Goal: Information Seeking & Learning: Find specific fact

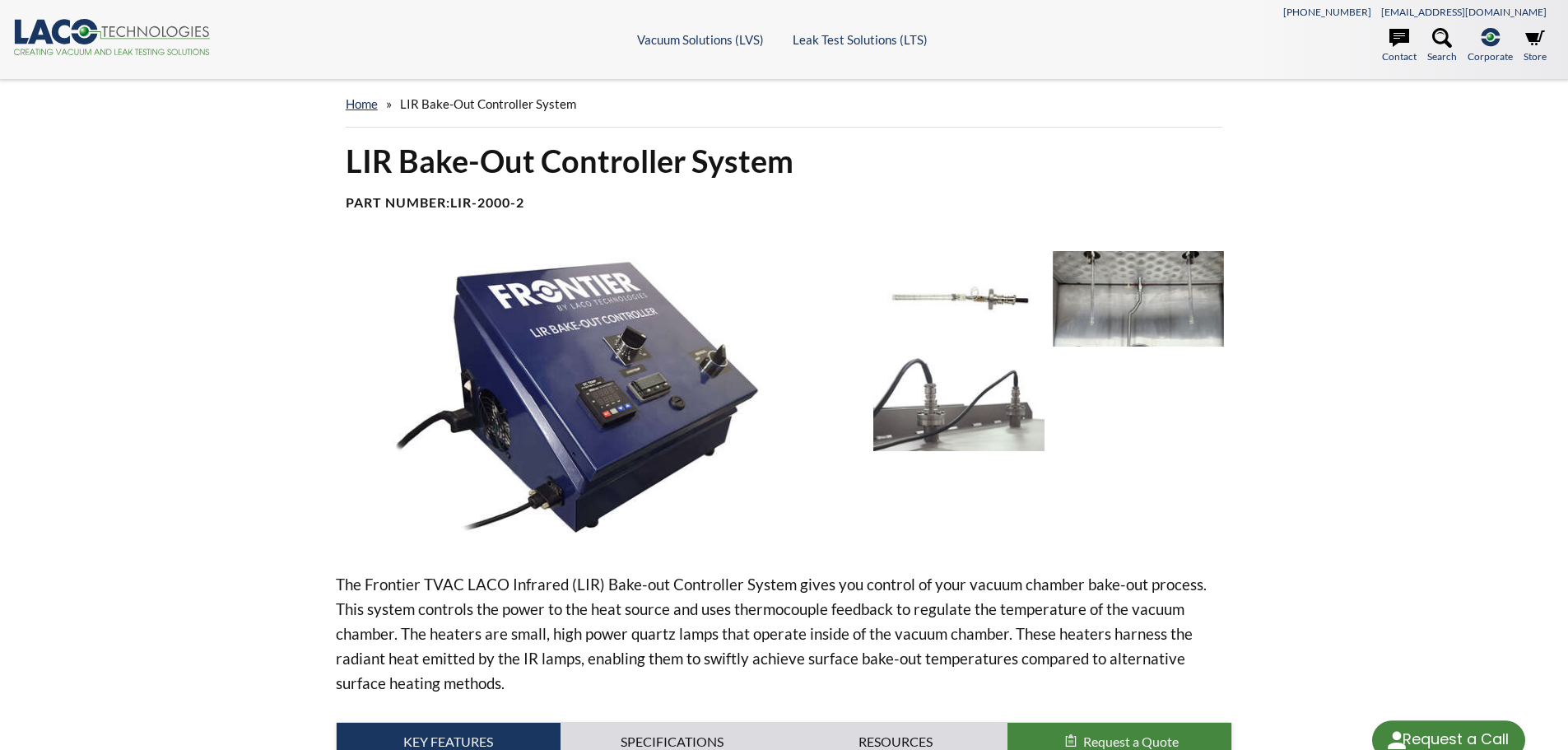
select select "Language Translate Widget"
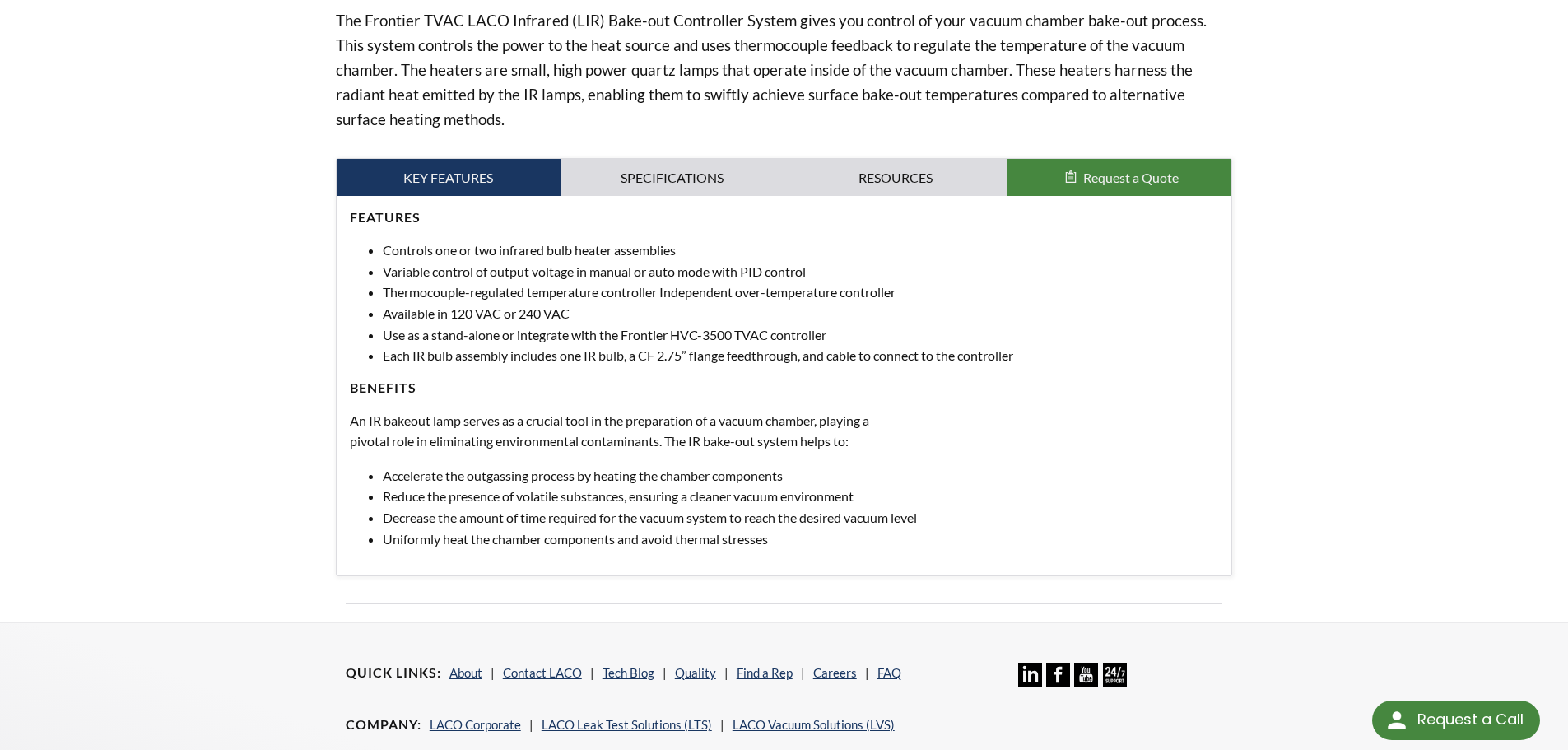
scroll to position [329, 0]
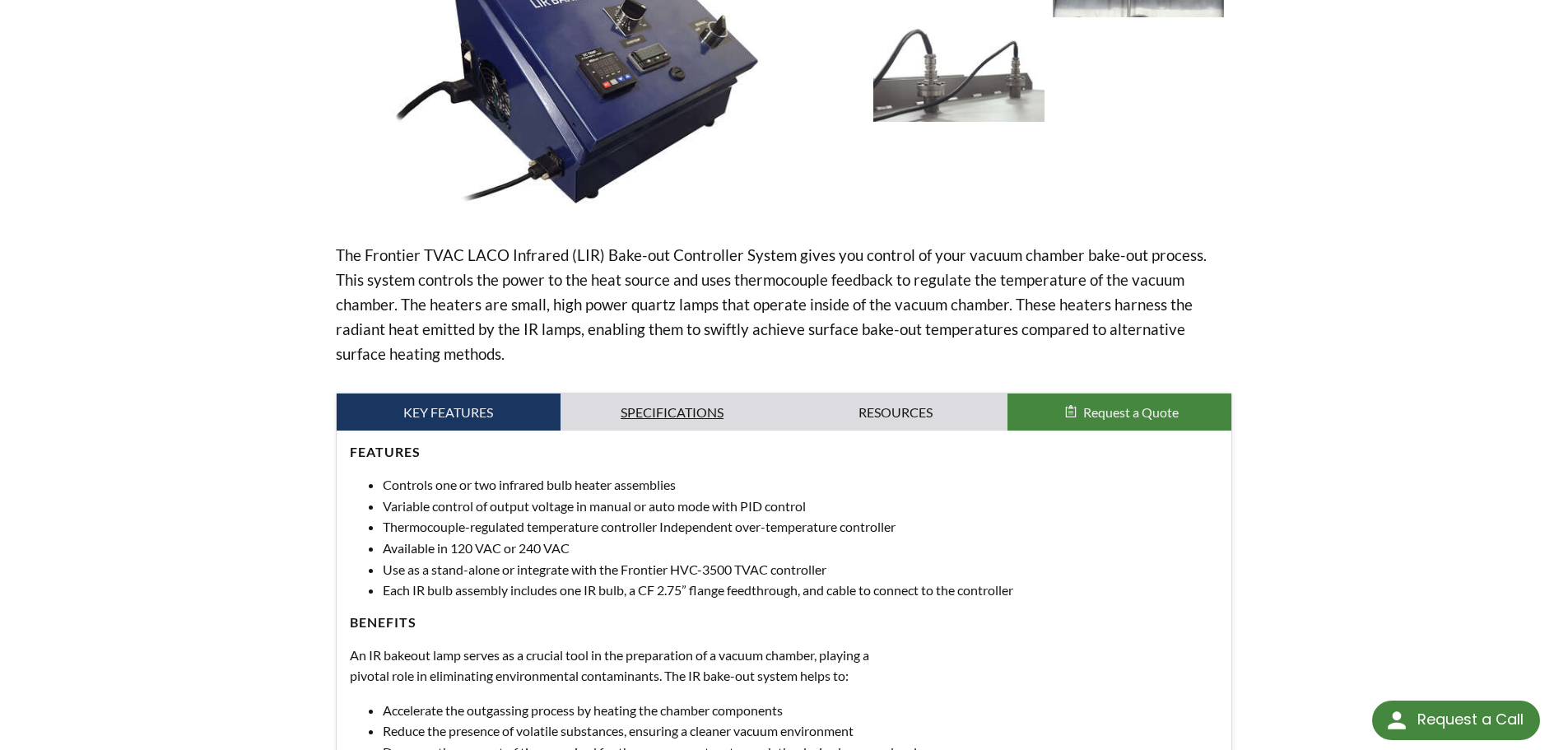
click at [704, 419] on link "Specifications" at bounding box center [673, 413] width 224 height 38
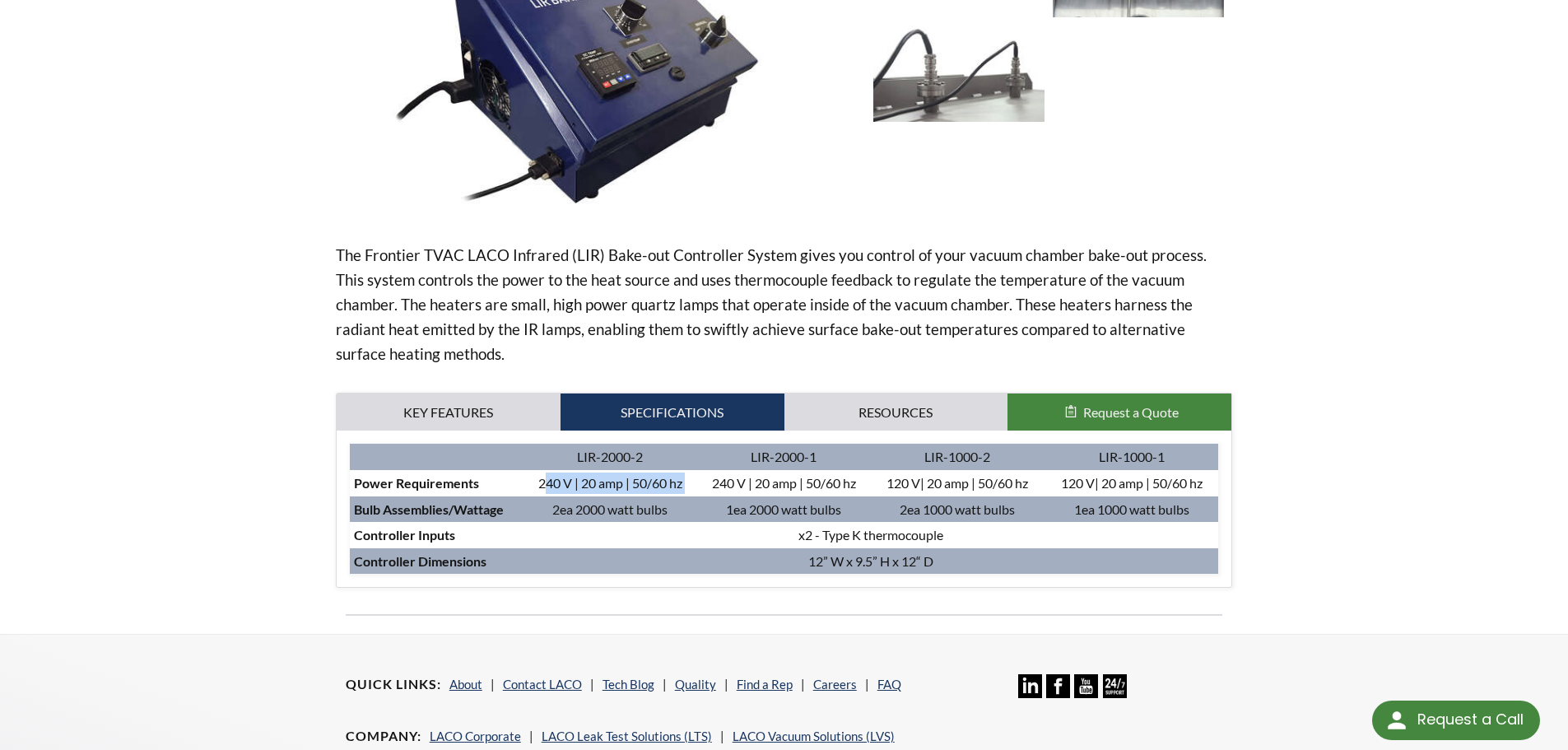
drag, startPoint x: 610, startPoint y: 483, endPoint x: 696, endPoint y: 484, distance: 86.0
click at [697, 484] on tr "Power Requirements 240 V | 20 amp | 50/60 hz 240 V | 20 amp | 50/60 hz 120 V| 2…" at bounding box center [784, 483] width 869 height 26
click at [639, 486] on td "240 V | 20 amp | 50/60 hz" at bounding box center [610, 483] width 174 height 26
drag, startPoint x: 535, startPoint y: 484, endPoint x: 689, endPoint y: 483, distance: 154.0
click at [689, 483] on td "240 V | 20 amp | 50/60 hz" at bounding box center [610, 483] width 174 height 26
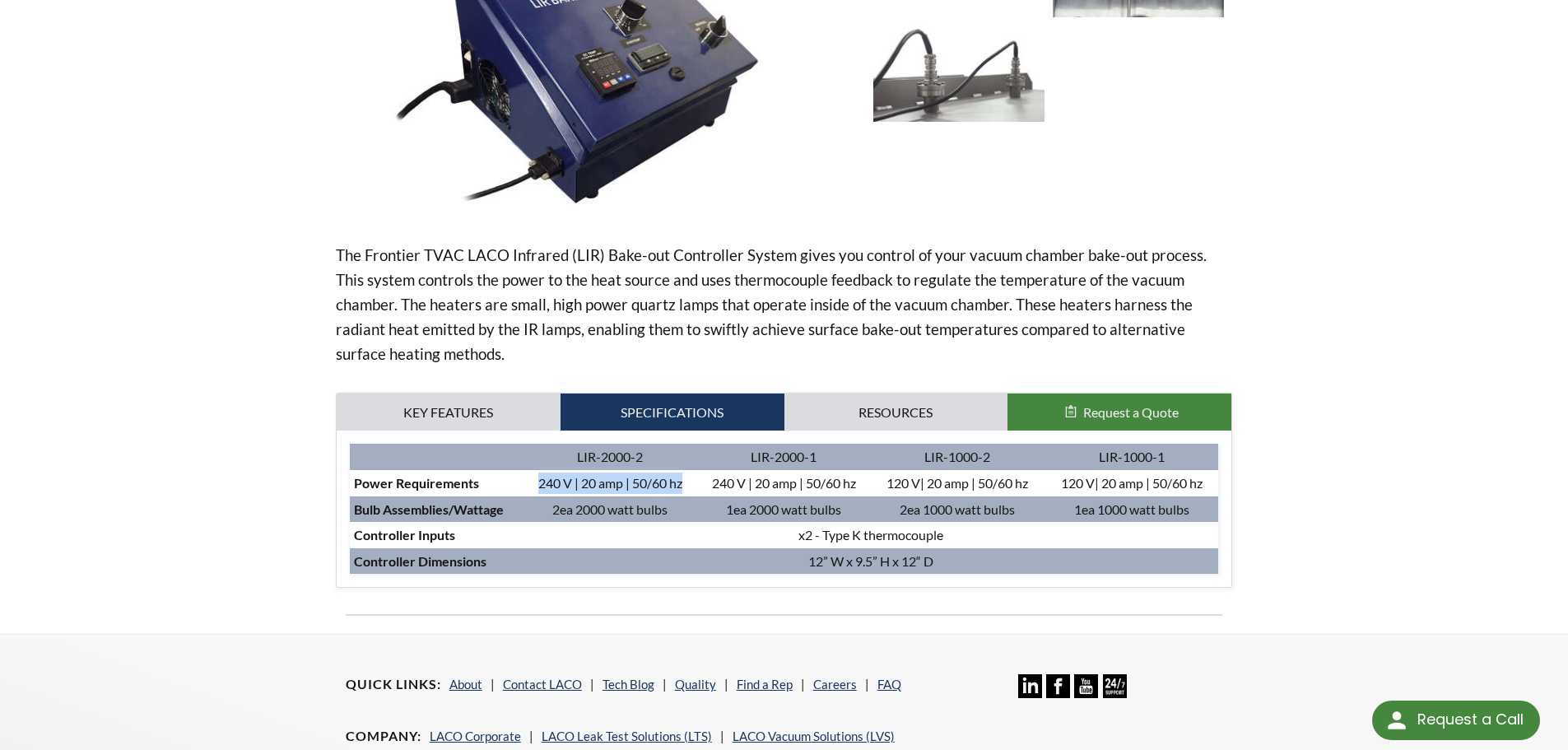
copy td "240 V | 20 amp | 50/60 hz"
drag, startPoint x: 928, startPoint y: 482, endPoint x: 1044, endPoint y: 490, distance: 116.3
click at [1044, 490] on td "120 V| 20 amp | 50/60 hz" at bounding box center [958, 483] width 174 height 26
copy td "120 V| 20 amp | 50/60 hz"
drag, startPoint x: 1045, startPoint y: 481, endPoint x: 967, endPoint y: 483, distance: 78.0
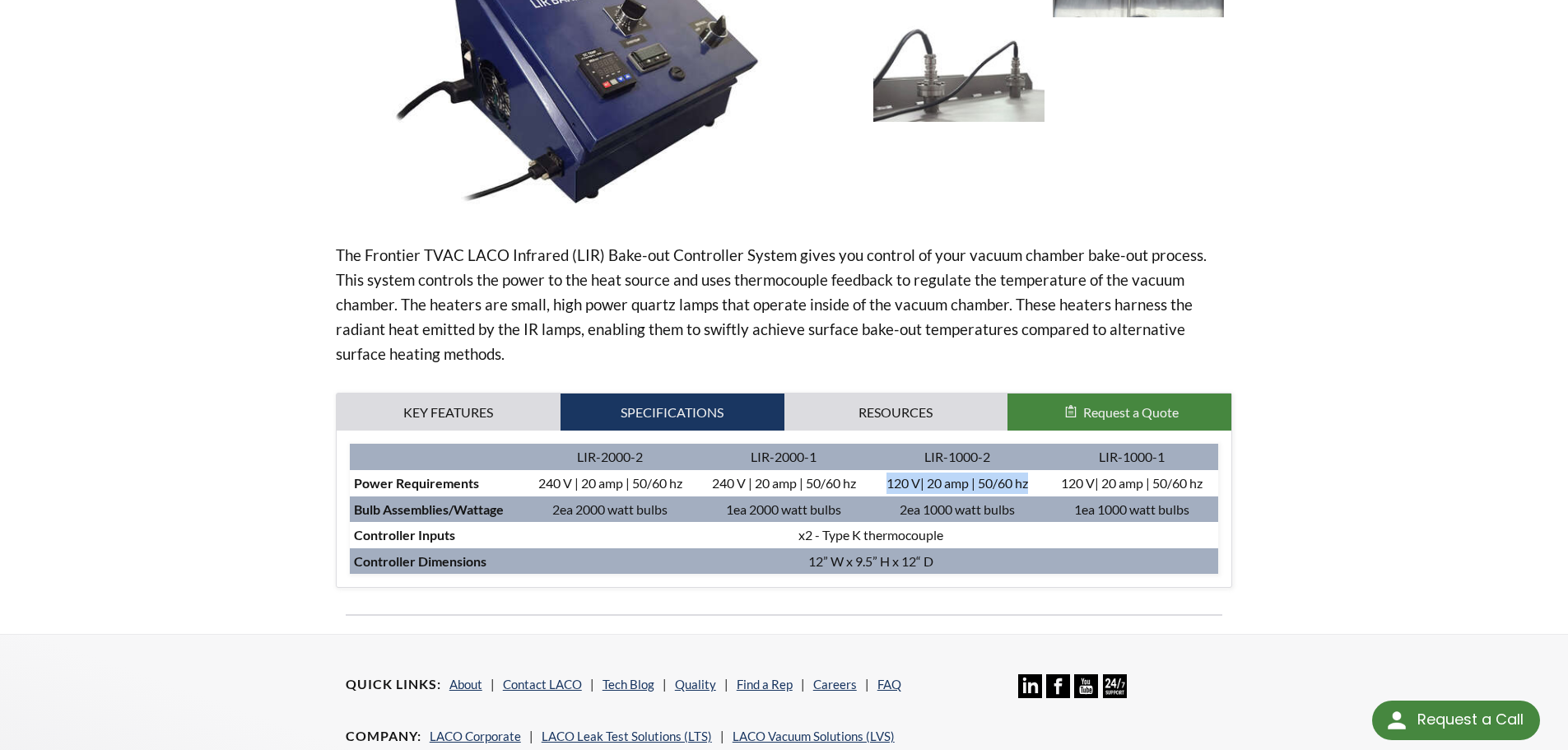
click at [1042, 481] on tr "Power Requirements 240 V | 20 amp | 50/60 hz 240 V | 20 amp | 50/60 hz 120 V| 2…" at bounding box center [784, 483] width 869 height 26
drag, startPoint x: 884, startPoint y: 486, endPoint x: 1033, endPoint y: 479, distance: 149.2
click at [1033, 479] on td "120 V| 20 amp | 50/60 hz" at bounding box center [958, 483] width 174 height 26
copy td "120 V| 20 amp | 50/60 hz"
click at [893, 391] on div "The Frontier TVAC LACO Infrared (LIR) Bake-out Controller System gives you cont…" at bounding box center [784, 255] width 897 height 666
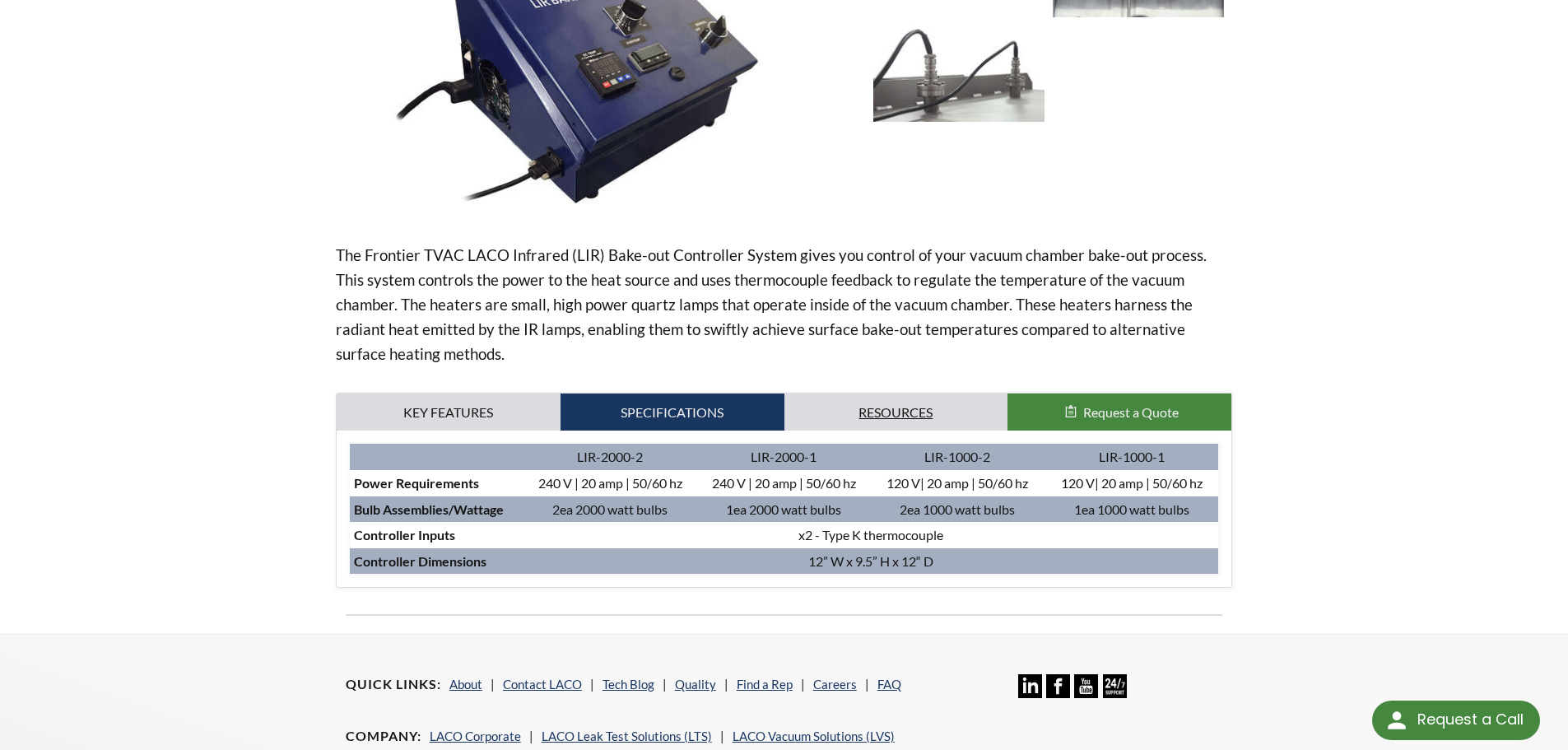
click at [889, 406] on link "Resources" at bounding box center [896, 413] width 224 height 38
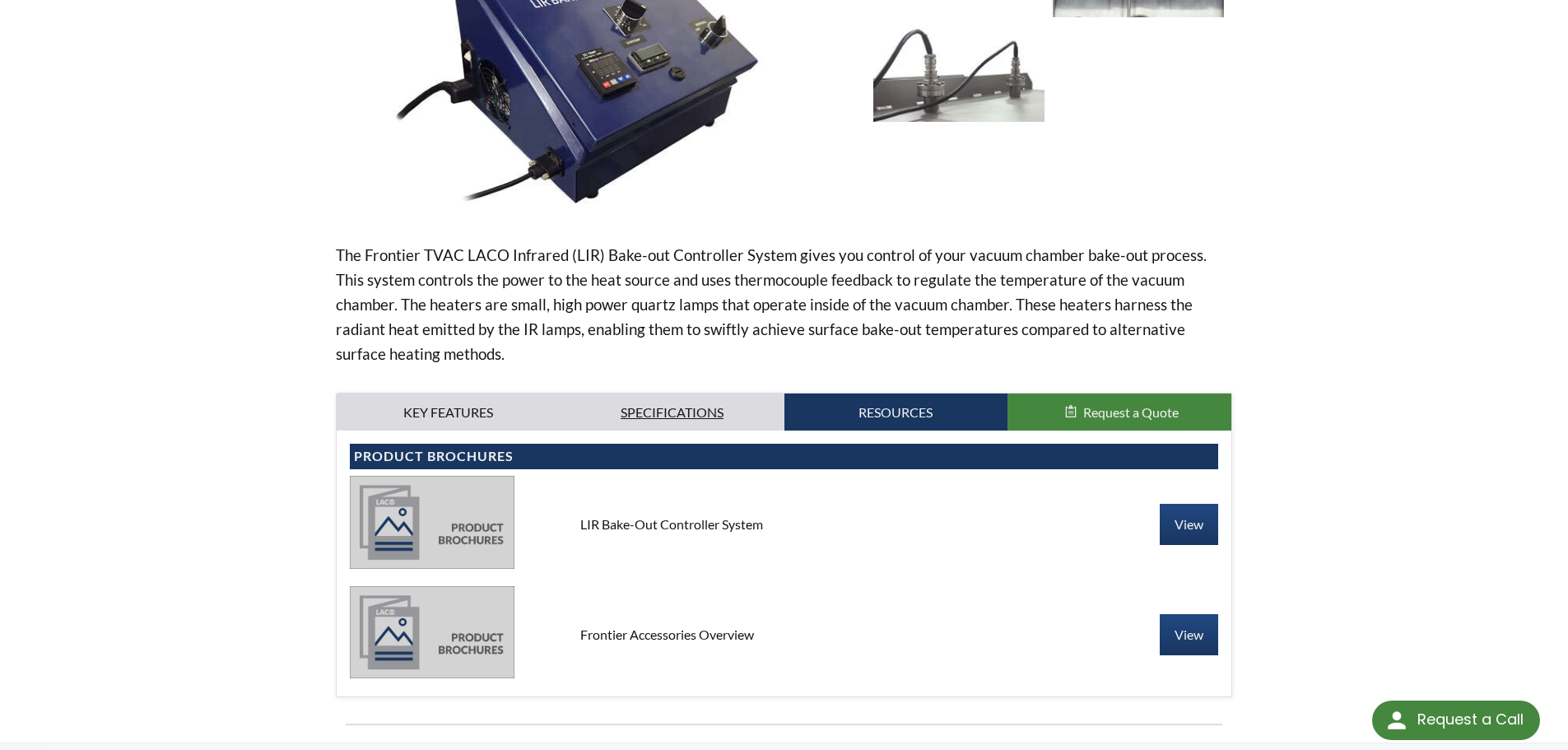
click at [747, 421] on link "Specifications" at bounding box center [673, 413] width 224 height 38
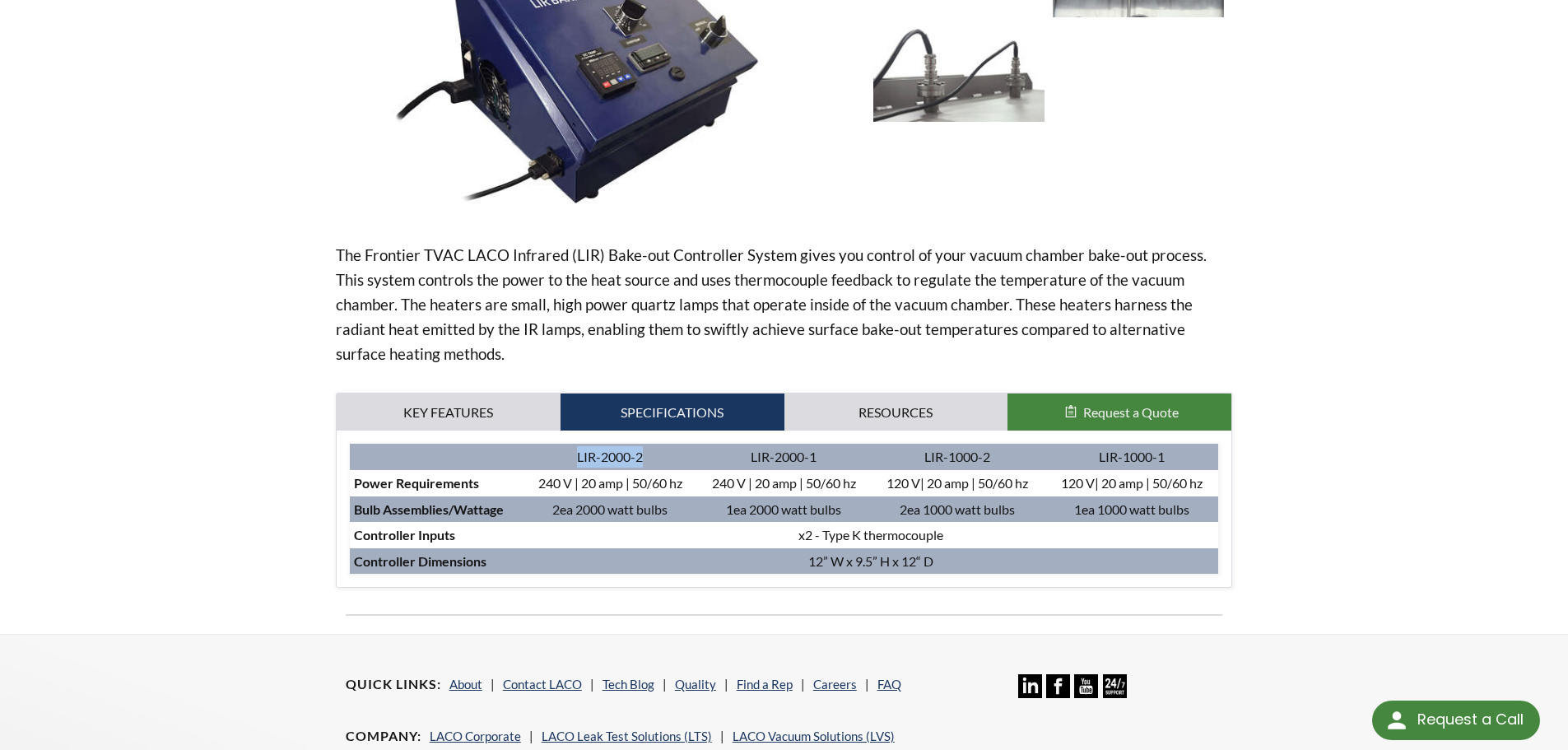
drag, startPoint x: 576, startPoint y: 454, endPoint x: 670, endPoint y: 461, distance: 94.3
click at [670, 461] on td "LIR-2000-2" at bounding box center [610, 456] width 174 height 26
copy td "LIR-2000-2"
drag, startPoint x: 1011, startPoint y: 457, endPoint x: 910, endPoint y: 460, distance: 101.0
click at [910, 460] on td "LIR-1000-2" at bounding box center [958, 456] width 174 height 26
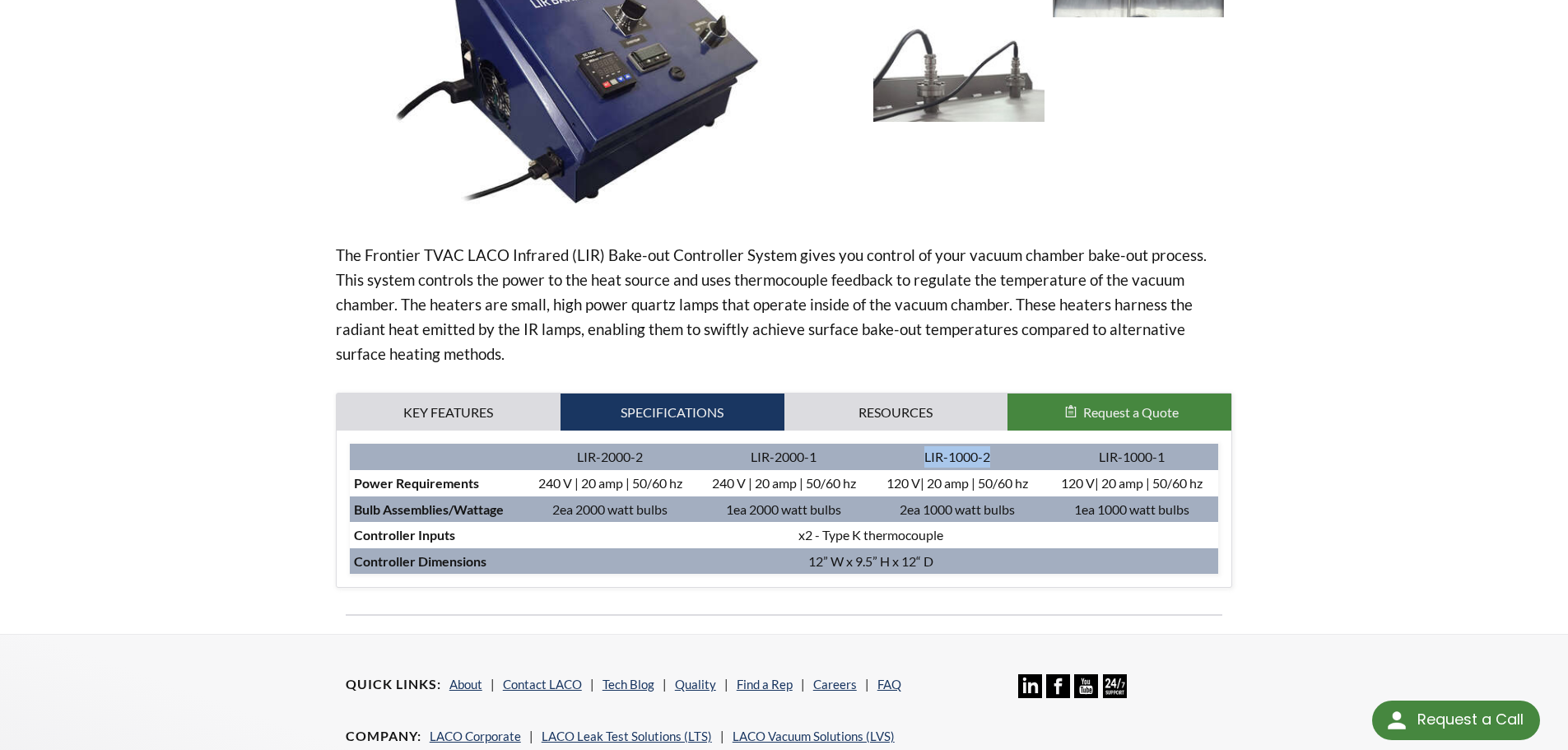
copy td "LIR-1000-2"
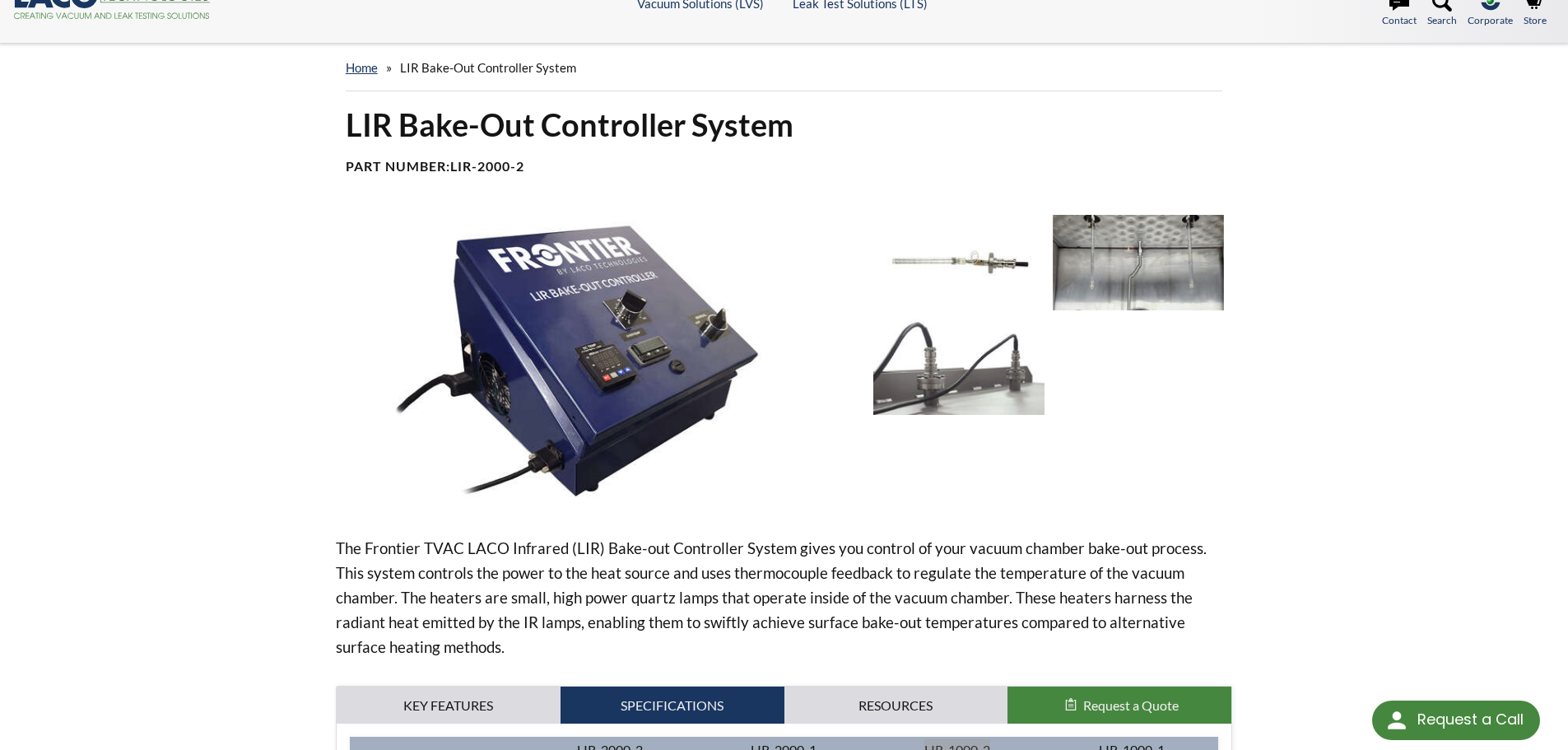
scroll to position [0, 0]
